Goal: Task Accomplishment & Management: Manage account settings

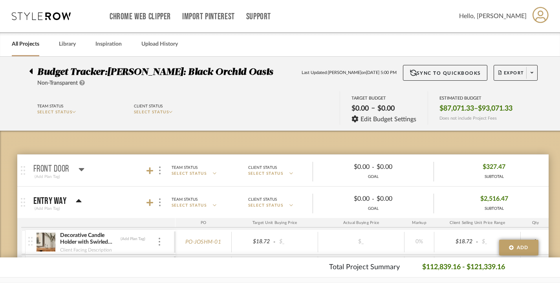
click at [30, 70] on icon at bounding box center [30, 71] width 3 height 6
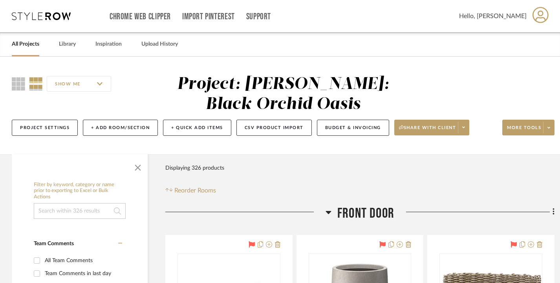
click at [28, 44] on link "All Projects" at bounding box center [26, 44] width 28 height 11
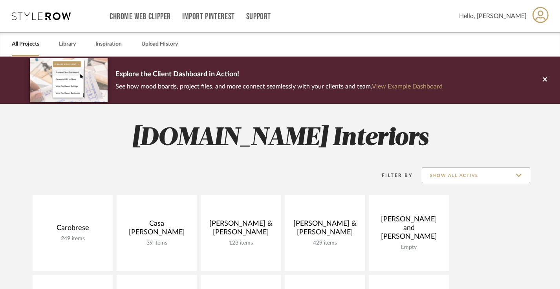
click at [480, 178] on input "Show All Active" at bounding box center [476, 175] width 108 height 16
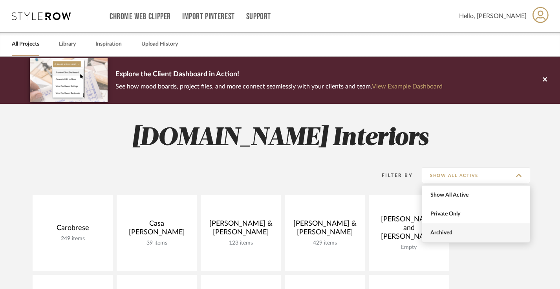
click at [457, 232] on span "Archived" at bounding box center [477, 232] width 93 height 7
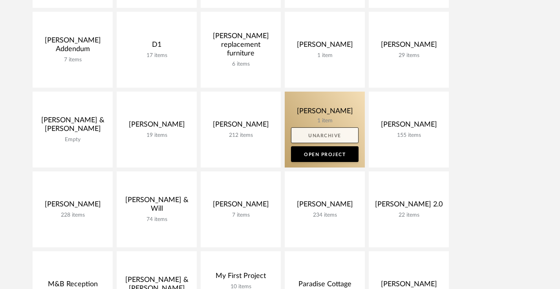
scroll to position [264, 0]
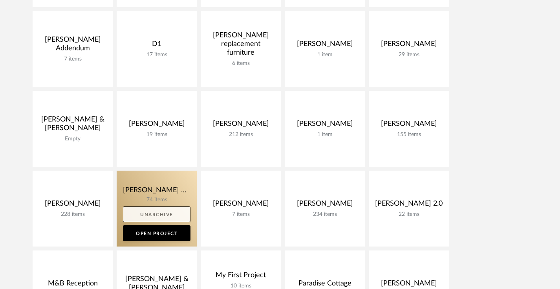
click at [141, 211] on link "Unarchive" at bounding box center [157, 214] width 68 height 16
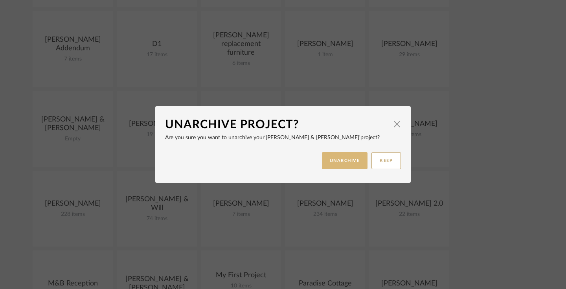
click at [344, 160] on button "UNARCHIVE" at bounding box center [345, 160] width 46 height 17
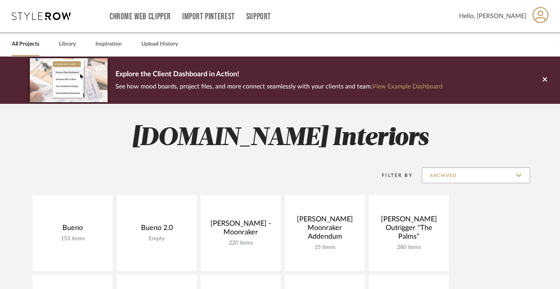
click at [458, 174] on input "Archived" at bounding box center [476, 175] width 108 height 16
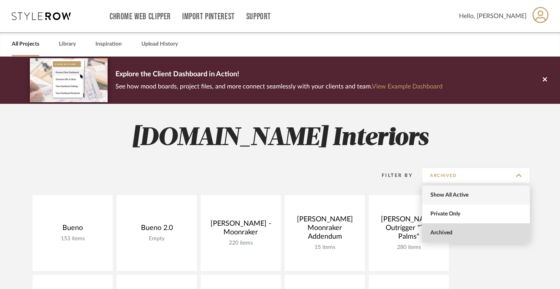
click at [448, 192] on span "Show All Active" at bounding box center [477, 195] width 93 height 7
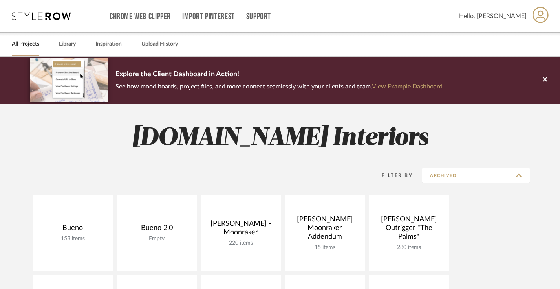
type input "Show All Active"
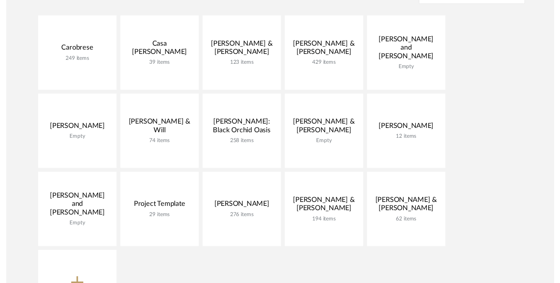
scroll to position [189, 0]
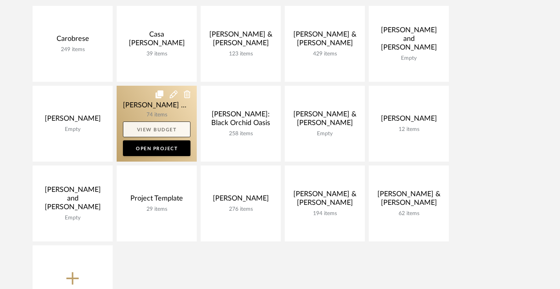
click at [149, 131] on link "View Budget" at bounding box center [157, 129] width 68 height 16
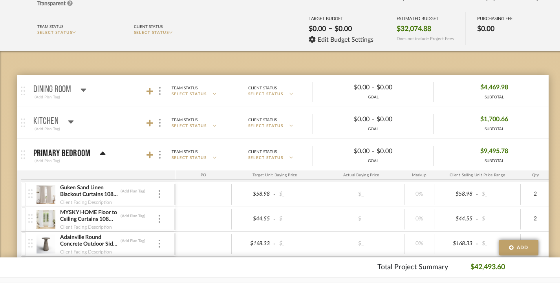
scroll to position [79, 0]
